Goal: Information Seeking & Learning: Compare options

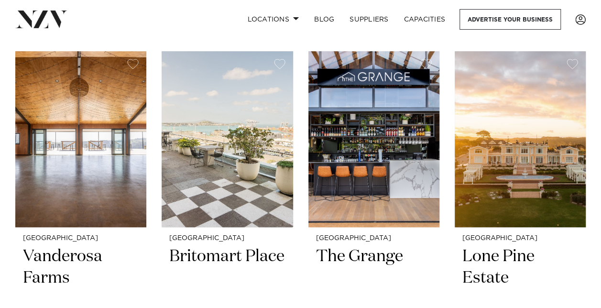
scroll to position [384, 0]
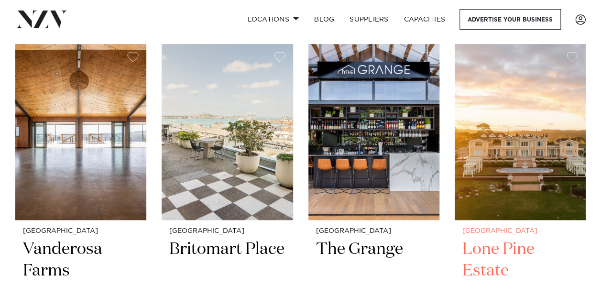
click at [571, 210] on img at bounding box center [520, 132] width 131 height 176
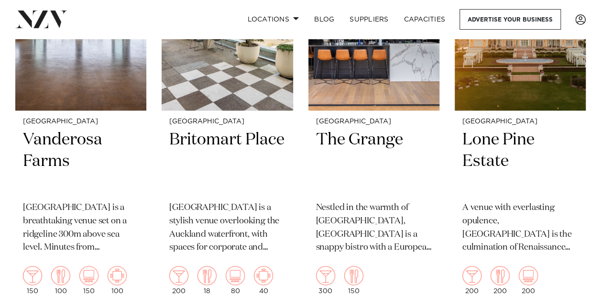
scroll to position [576, 0]
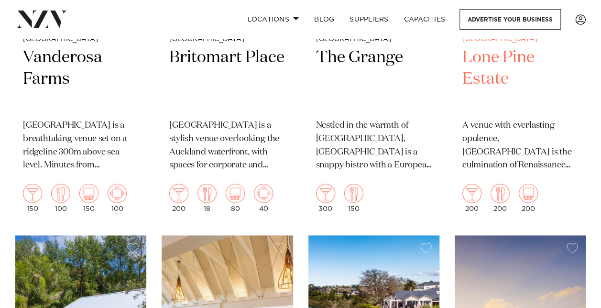
click at [486, 76] on h2 "Lone Pine Estate" at bounding box center [520, 79] width 116 height 65
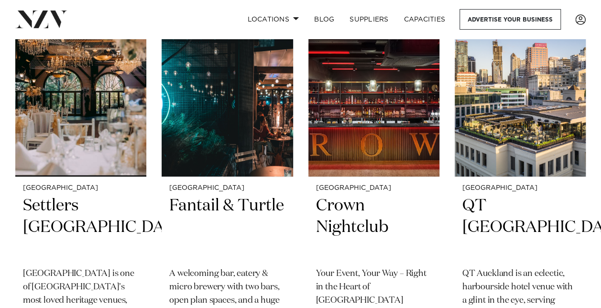
scroll to position [1988, 0]
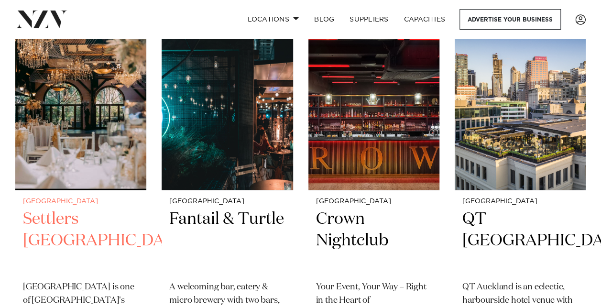
click at [56, 211] on h2 "Settlers [GEOGRAPHIC_DATA]" at bounding box center [81, 240] width 116 height 65
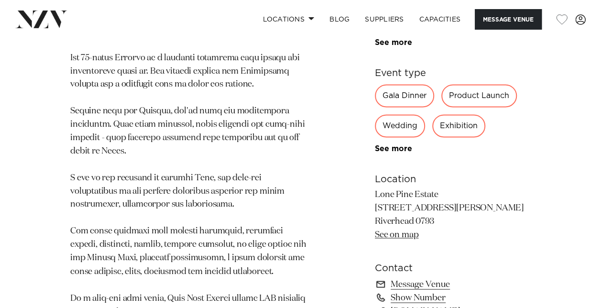
scroll to position [624, 0]
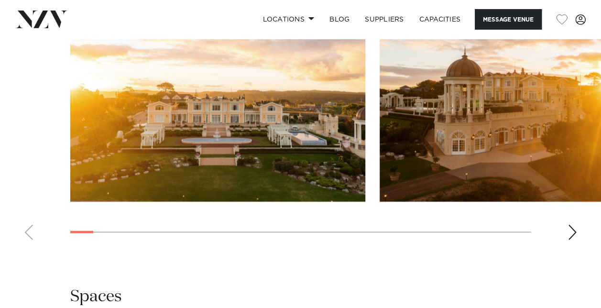
scroll to position [1089, 0]
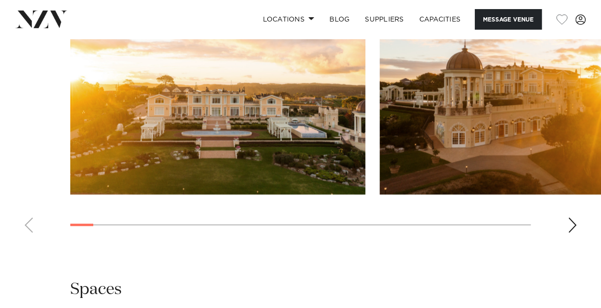
click at [570, 232] on div "Next slide" at bounding box center [572, 224] width 10 height 15
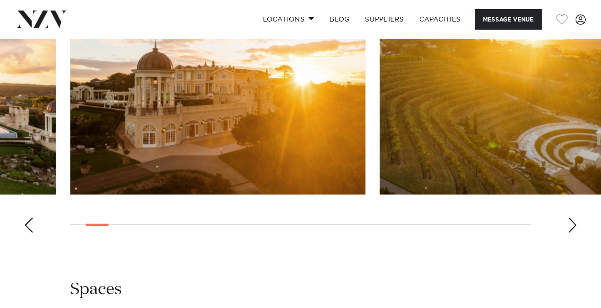
click at [570, 232] on div "Next slide" at bounding box center [572, 224] width 10 height 15
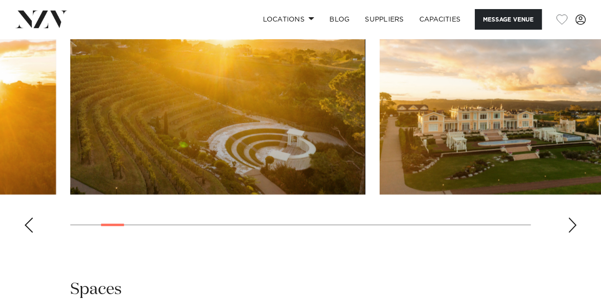
click at [570, 232] on div "Next slide" at bounding box center [572, 224] width 10 height 15
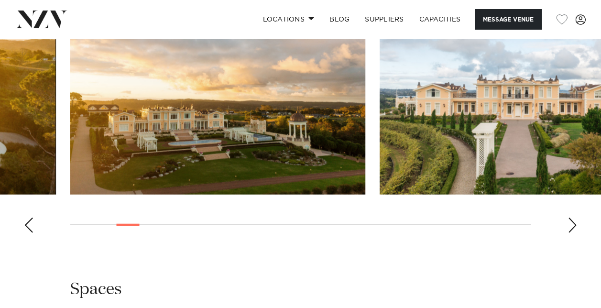
click at [570, 232] on div "Next slide" at bounding box center [572, 224] width 10 height 15
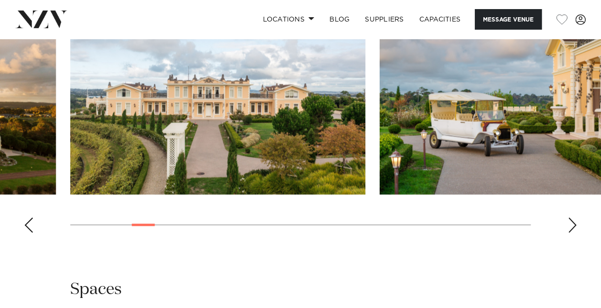
click at [570, 232] on div "Next slide" at bounding box center [572, 224] width 10 height 15
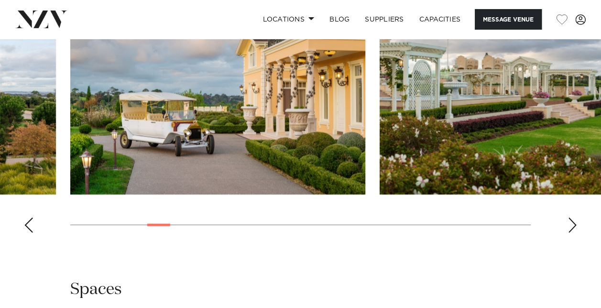
click at [570, 232] on div "Next slide" at bounding box center [572, 224] width 10 height 15
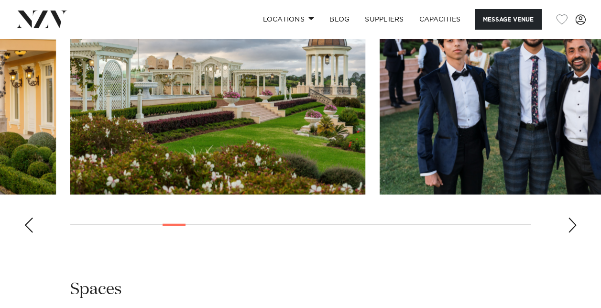
click at [570, 232] on div "Next slide" at bounding box center [572, 224] width 10 height 15
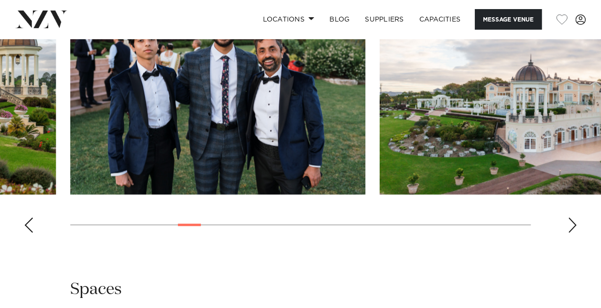
click at [570, 232] on div "Next slide" at bounding box center [572, 224] width 10 height 15
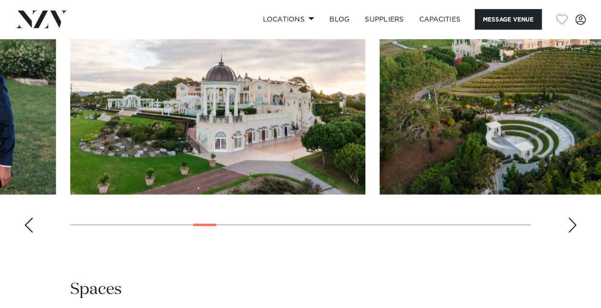
click at [570, 232] on div "Next slide" at bounding box center [572, 224] width 10 height 15
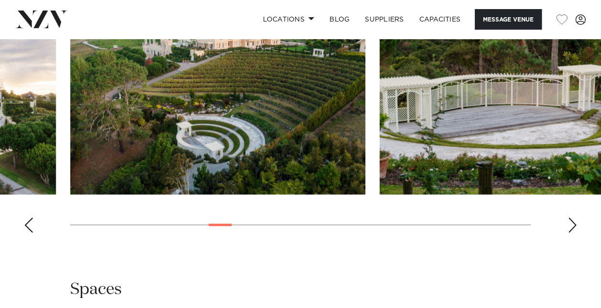
click at [570, 232] on div "Next slide" at bounding box center [572, 224] width 10 height 15
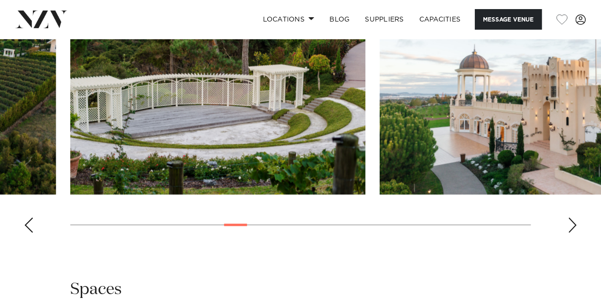
click at [570, 232] on div "Next slide" at bounding box center [572, 224] width 10 height 15
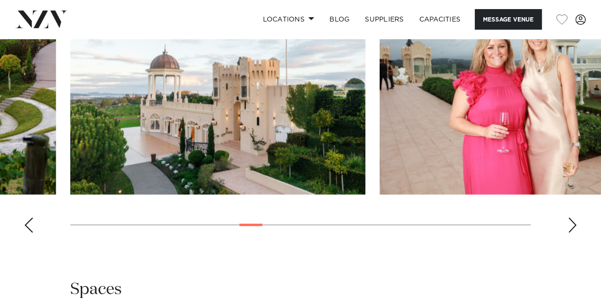
click at [570, 232] on div "Next slide" at bounding box center [572, 224] width 10 height 15
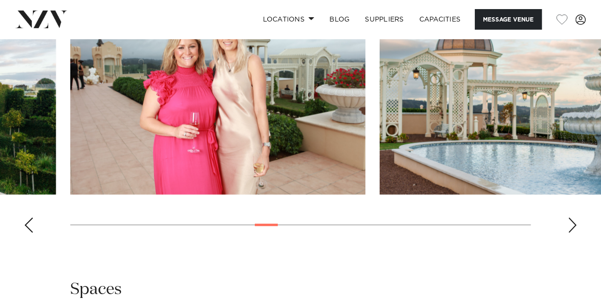
click at [570, 232] on div "Next slide" at bounding box center [572, 224] width 10 height 15
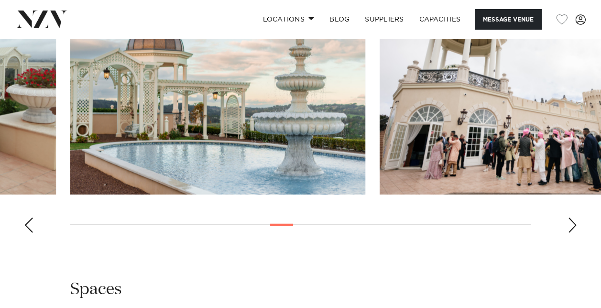
click at [570, 232] on div "Next slide" at bounding box center [572, 224] width 10 height 15
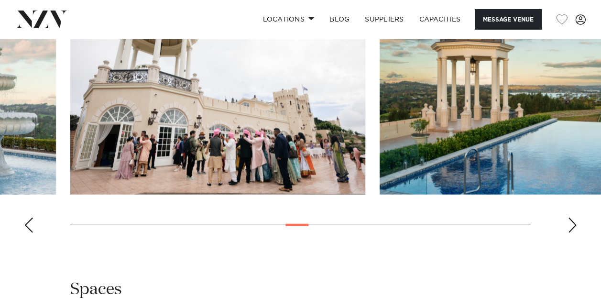
click at [570, 232] on div "Next slide" at bounding box center [572, 224] width 10 height 15
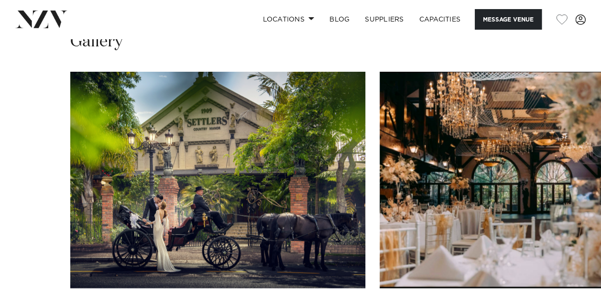
scroll to position [958, 0]
